Goal: Book appointment/travel/reservation

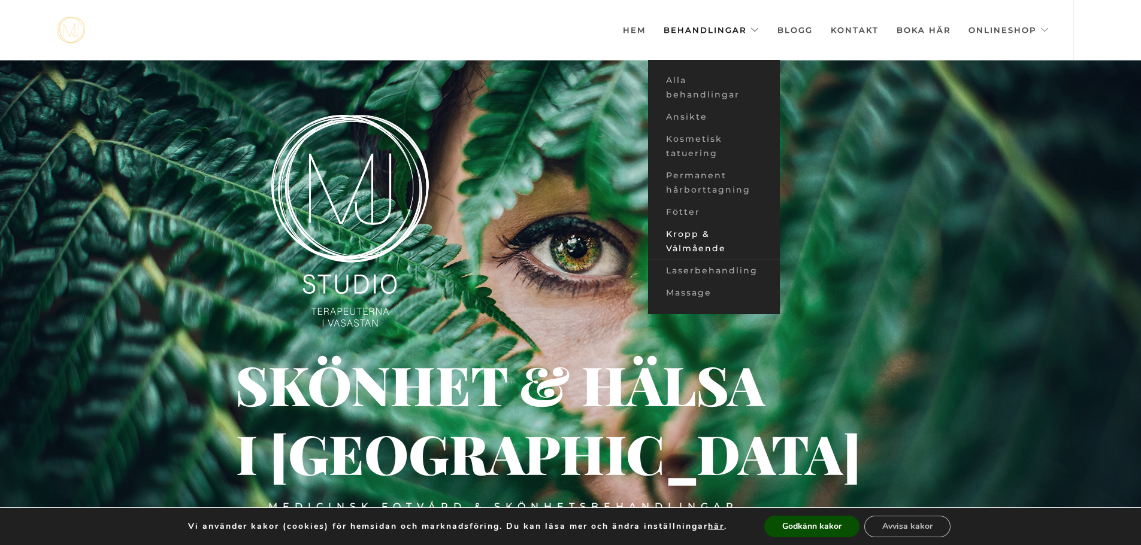
click at [700, 239] on link "Kropp & Välmående" at bounding box center [714, 241] width 132 height 37
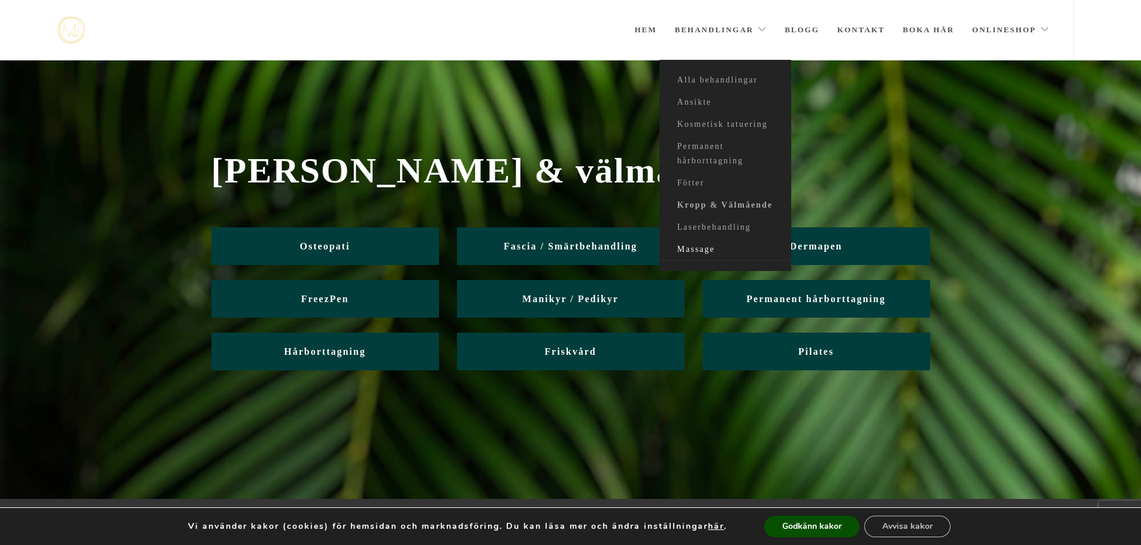
click at [699, 249] on link "Massage" at bounding box center [725, 250] width 132 height 22
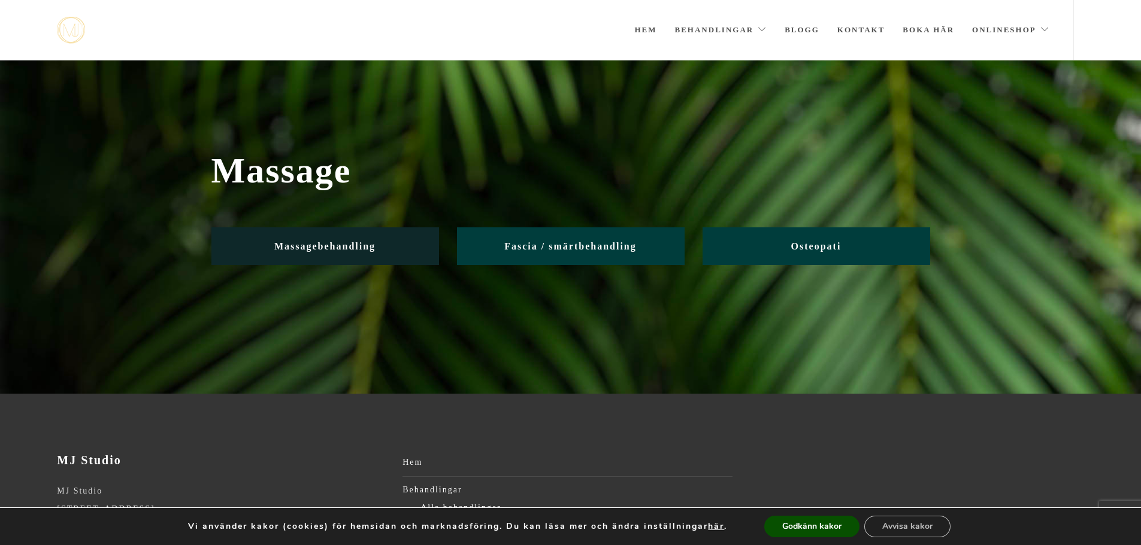
click at [362, 241] on span "Massagebehandling" at bounding box center [324, 246] width 101 height 10
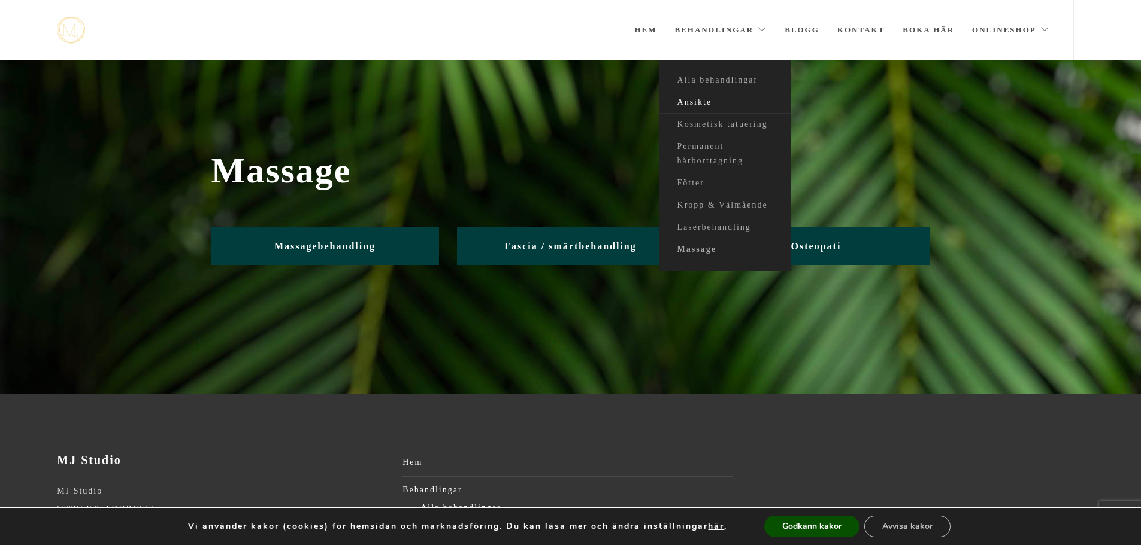
click at [701, 104] on link "Ansikte" at bounding box center [725, 103] width 132 height 22
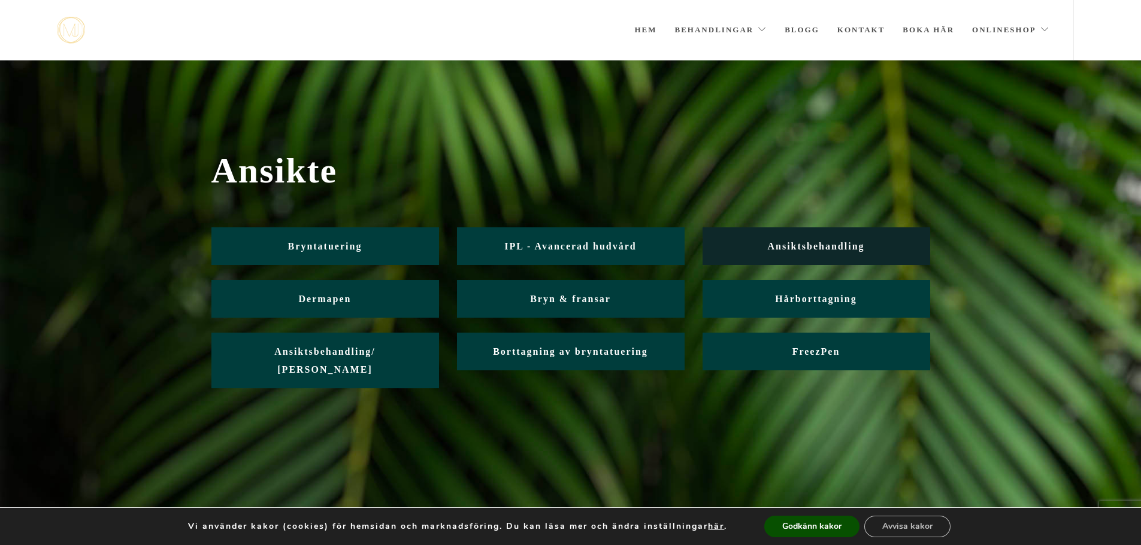
click at [791, 244] on span "Ansiktsbehandling" at bounding box center [815, 246] width 97 height 10
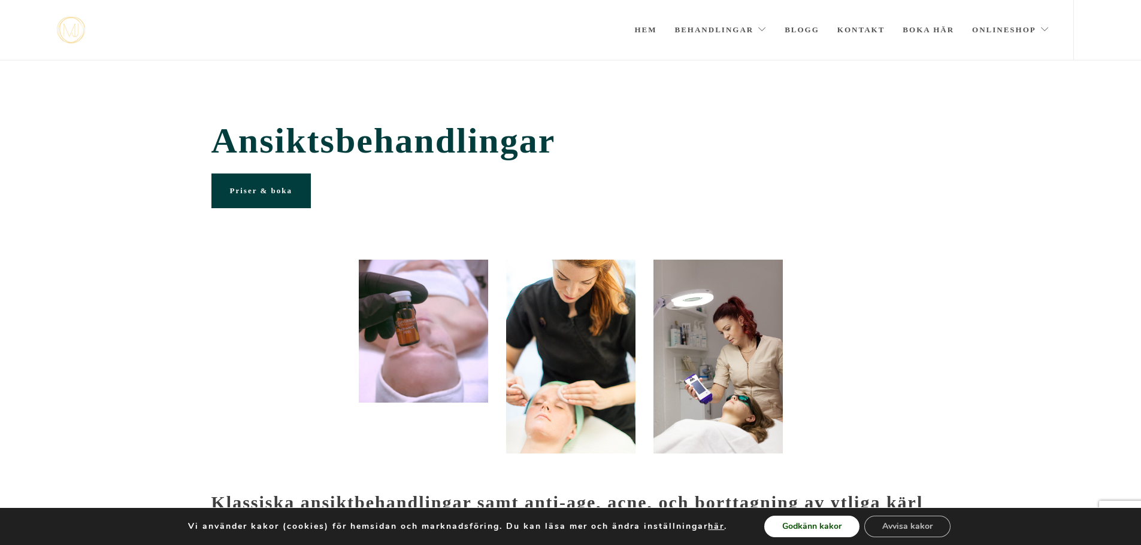
click at [809, 524] on button "Godkänn kakor" at bounding box center [811, 527] width 95 height 22
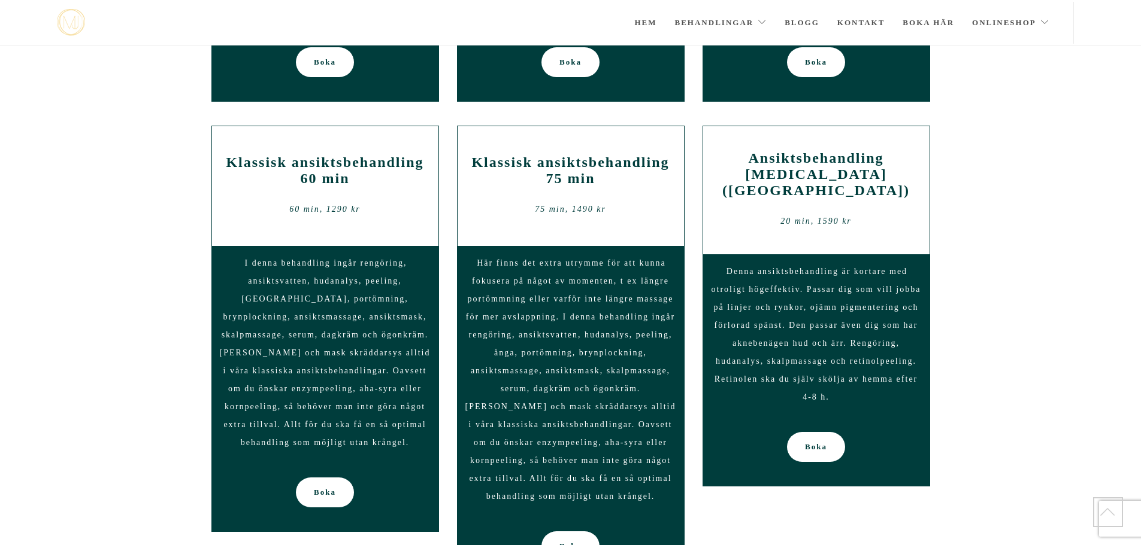
scroll to position [904, 0]
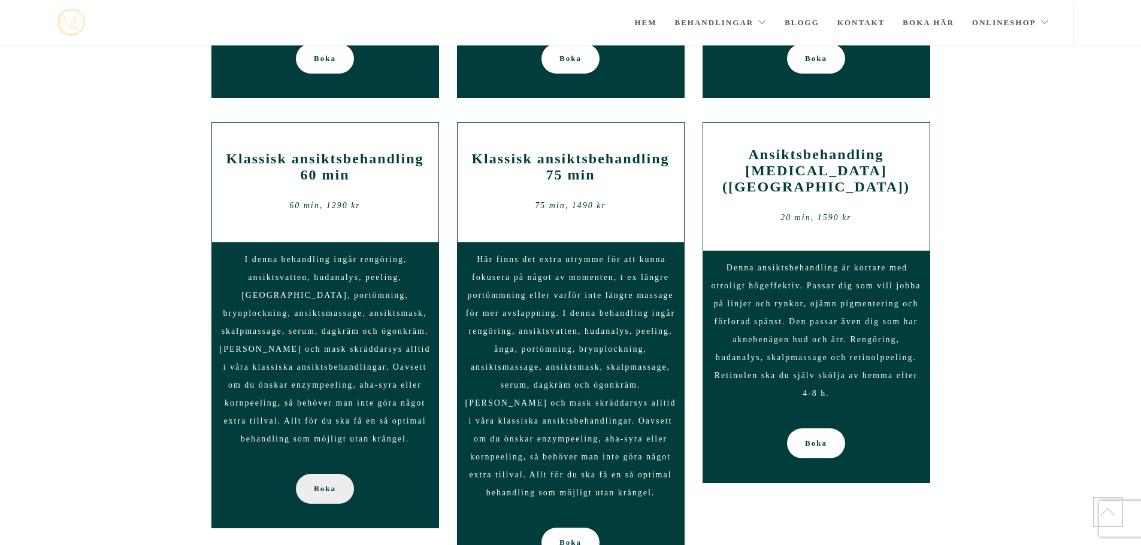
click at [319, 474] on span "Boka" at bounding box center [325, 489] width 22 height 30
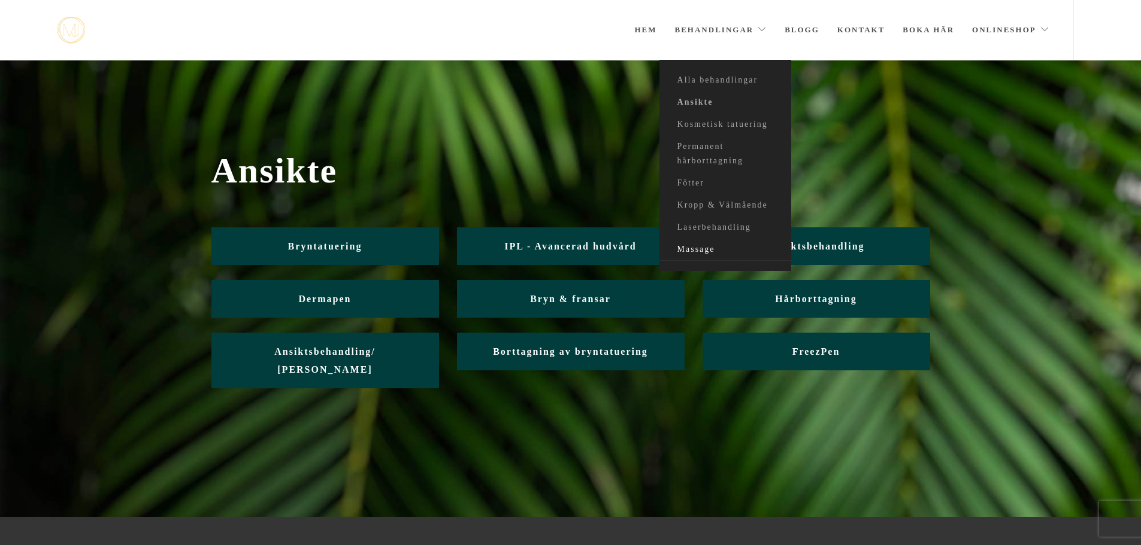
click at [700, 251] on link "Massage" at bounding box center [725, 250] width 132 height 22
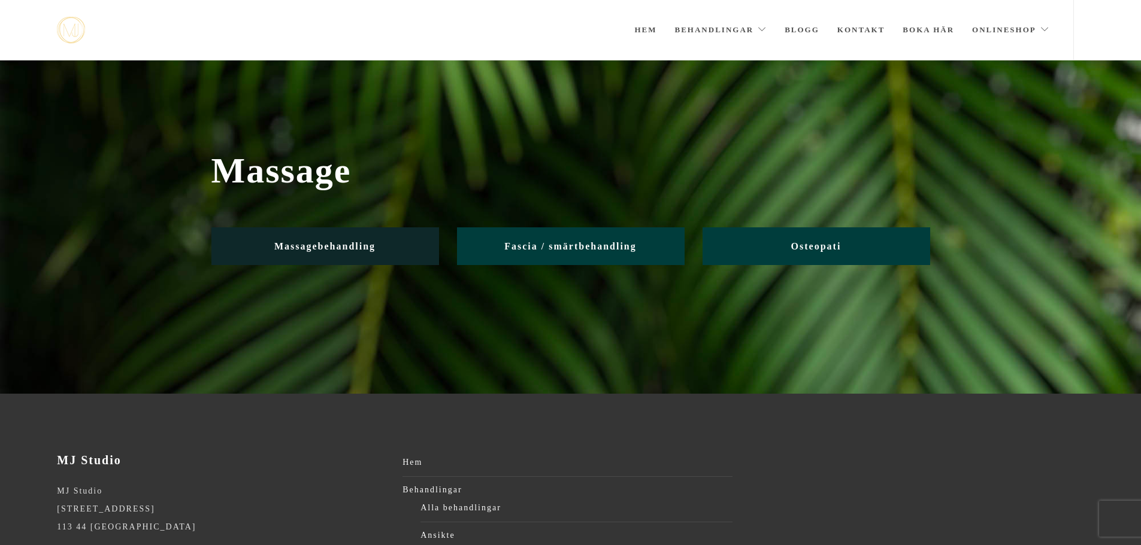
click at [341, 250] on span "Massagebehandling" at bounding box center [324, 246] width 101 height 10
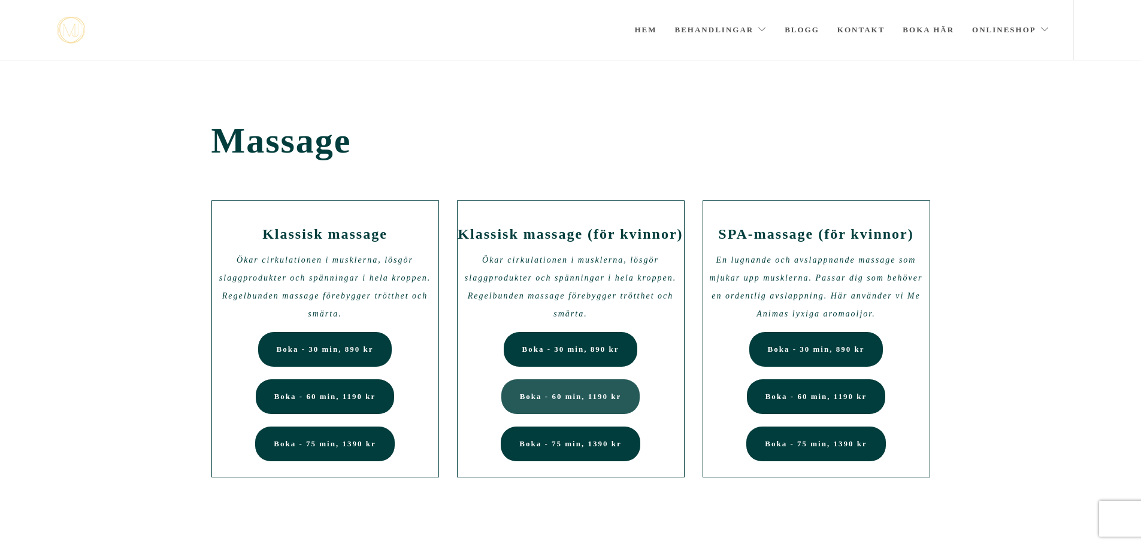
click at [607, 396] on span "Boka - 60 min, 1190 kr" at bounding box center [571, 396] width 102 height 9
